Goal: Find contact information: Obtain details needed to contact an individual or organization

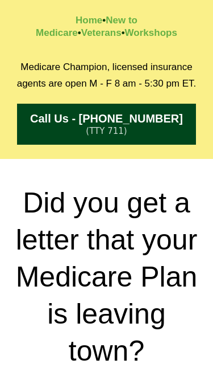
click at [72, 104] on link "Call Us - [PHONE_NUMBER] (TTY 711)" at bounding box center [106, 124] width 179 height 41
click at [131, 303] on h2 "Did you get a letter that your Medicare Plan is leaving town?" at bounding box center [107, 276] width 202 height 185
click at [49, 178] on div "Did you get a letter that your Medicare Plan is leaving town?" at bounding box center [106, 276] width 213 height 213
click at [35, 160] on div "Did you get a letter that your Medicare Plan is leaving town? Yes No" at bounding box center [106, 329] width 213 height 341
click at [61, 187] on h2 "Did you get a letter that your Medicare Plan is leaving town?" at bounding box center [107, 276] width 202 height 185
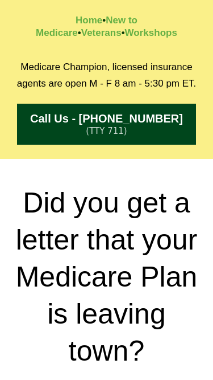
click at [35, 188] on h2 "Did you get a letter that your Medicare Plan is leaving town?" at bounding box center [107, 276] width 202 height 185
click at [59, 166] on div "Did you get a letter that your Medicare Plan is leaving town? Yes No" at bounding box center [106, 329] width 213 height 341
click at [49, 174] on div "Did you get a letter that your Medicare Plan is leaving town?" at bounding box center [106, 276] width 213 height 213
click at [85, 188] on h2 "Did you get a letter that your Medicare Plan is leaving town?" at bounding box center [107, 276] width 202 height 185
